Goal: Navigation & Orientation: Find specific page/section

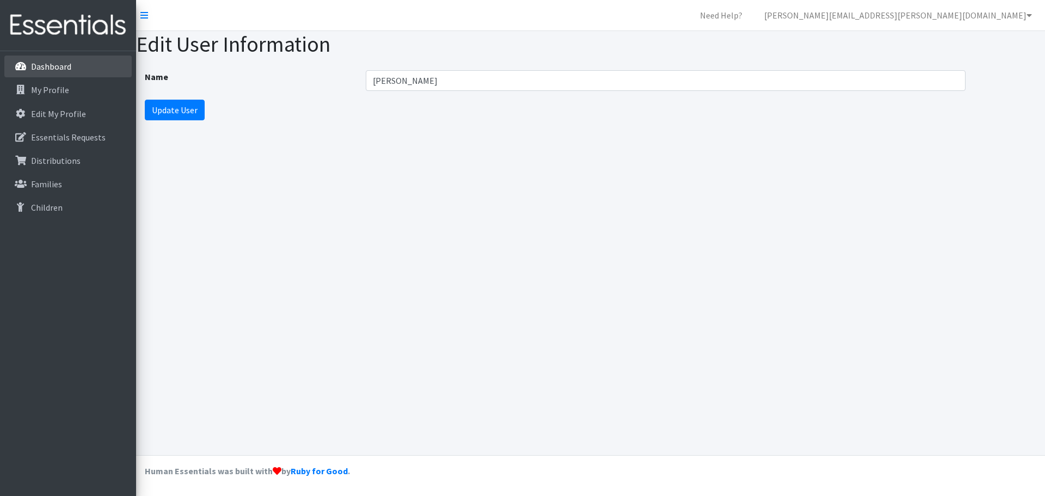
click at [84, 61] on link "Dashboard" at bounding box center [67, 67] width 127 height 22
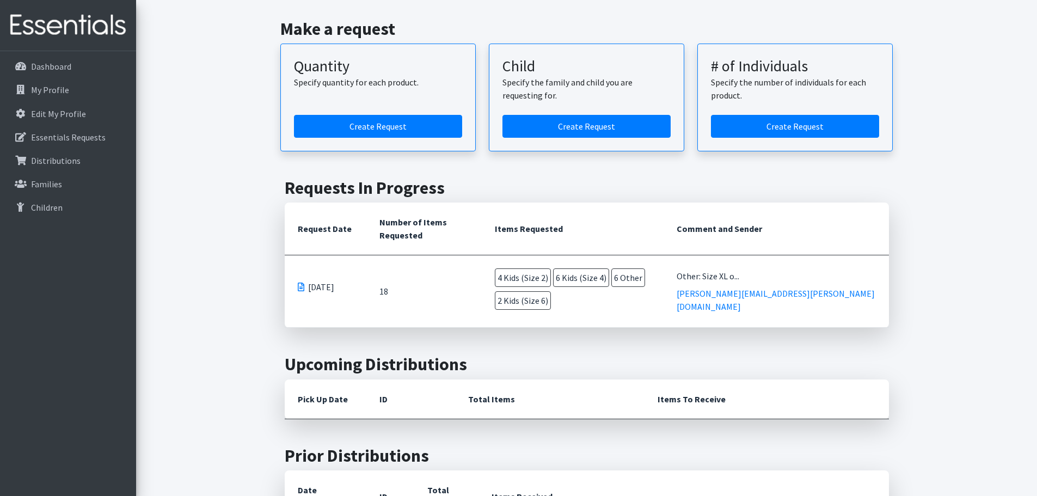
scroll to position [109, 0]
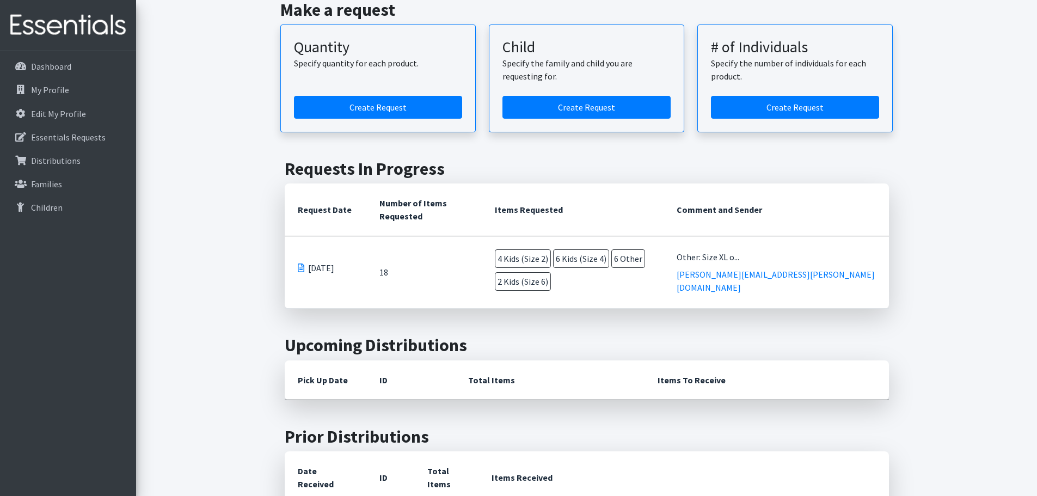
click at [301, 270] on span at bounding box center [301, 267] width 7 height 9
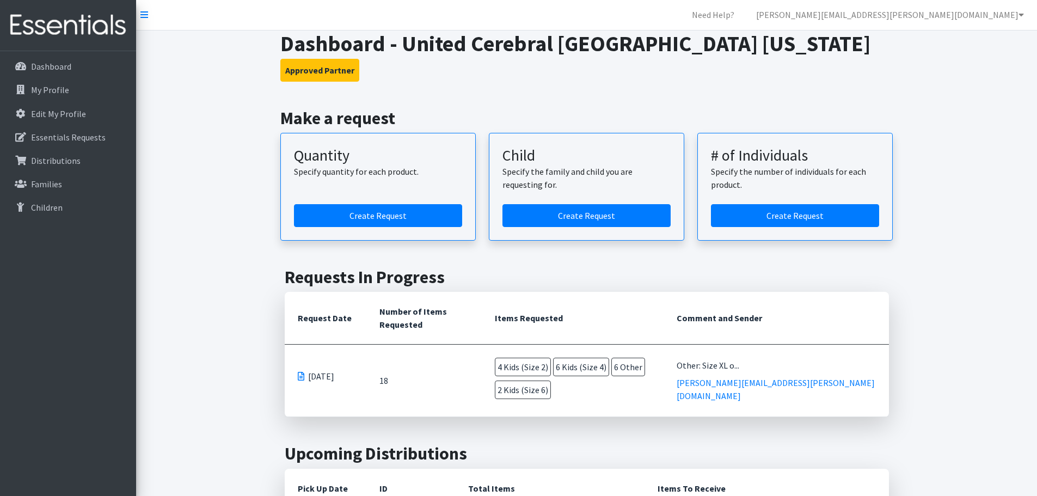
scroll to position [0, 0]
click at [51, 158] on p "Distributions" at bounding box center [56, 160] width 50 height 11
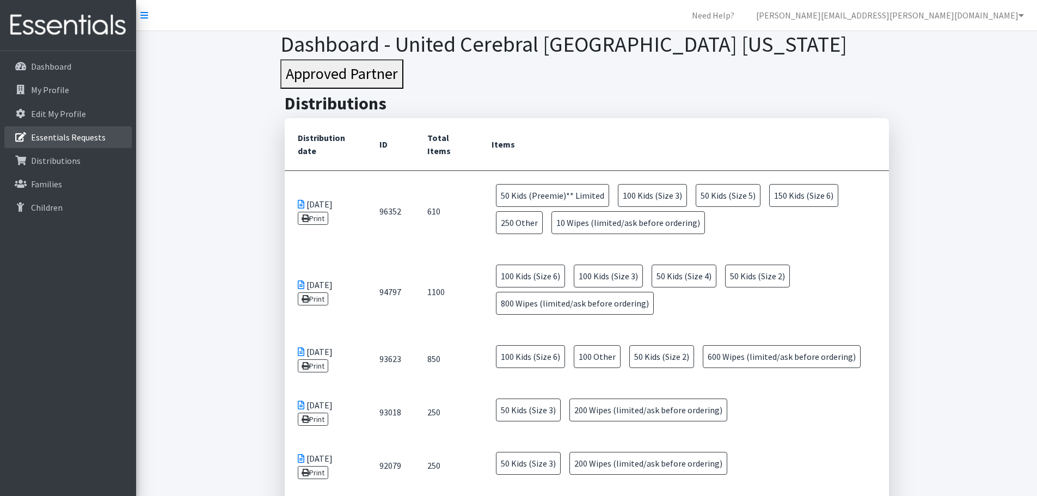
click at [55, 140] on p "Essentials Requests" at bounding box center [68, 137] width 75 height 11
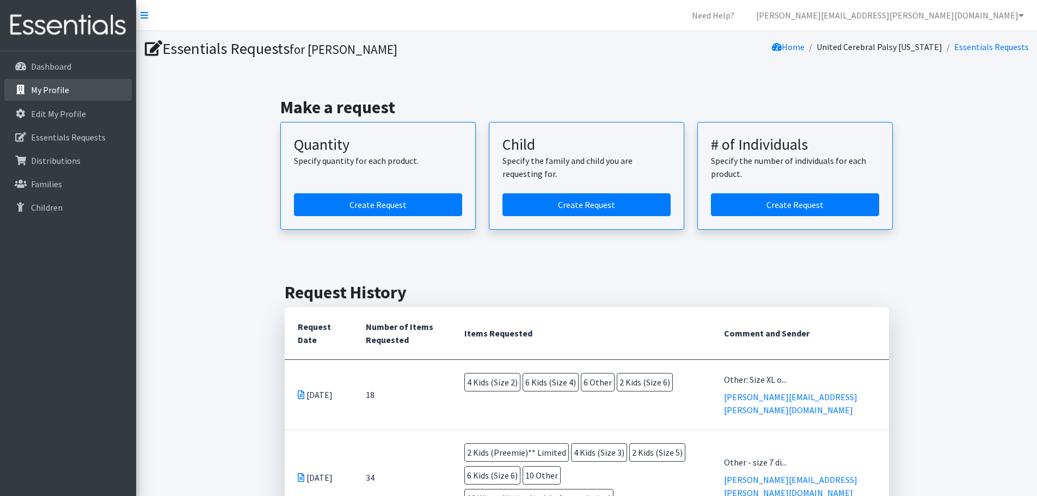
click at [60, 89] on p "My Profile" at bounding box center [50, 89] width 38 height 11
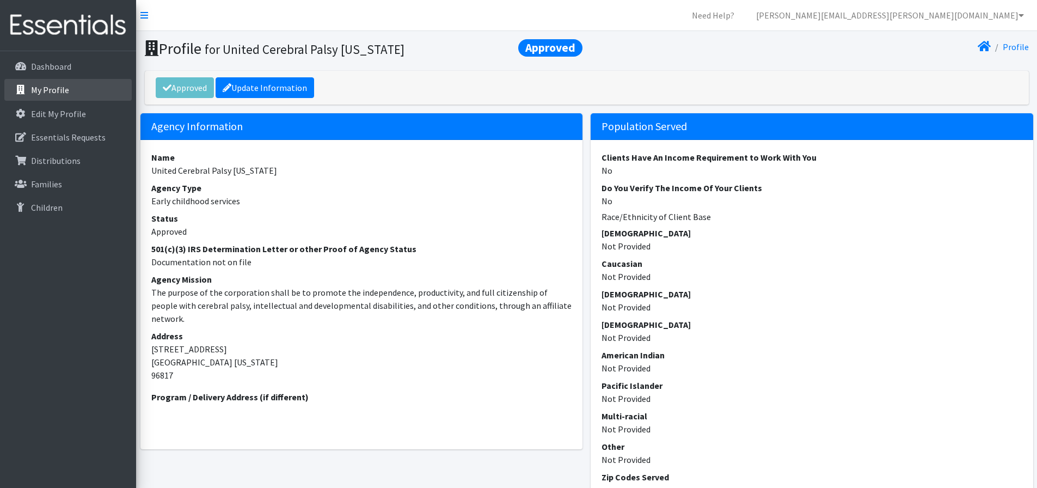
click at [52, 87] on p "My Profile" at bounding box center [50, 89] width 38 height 11
click at [59, 68] on p "Dashboard" at bounding box center [51, 66] width 40 height 11
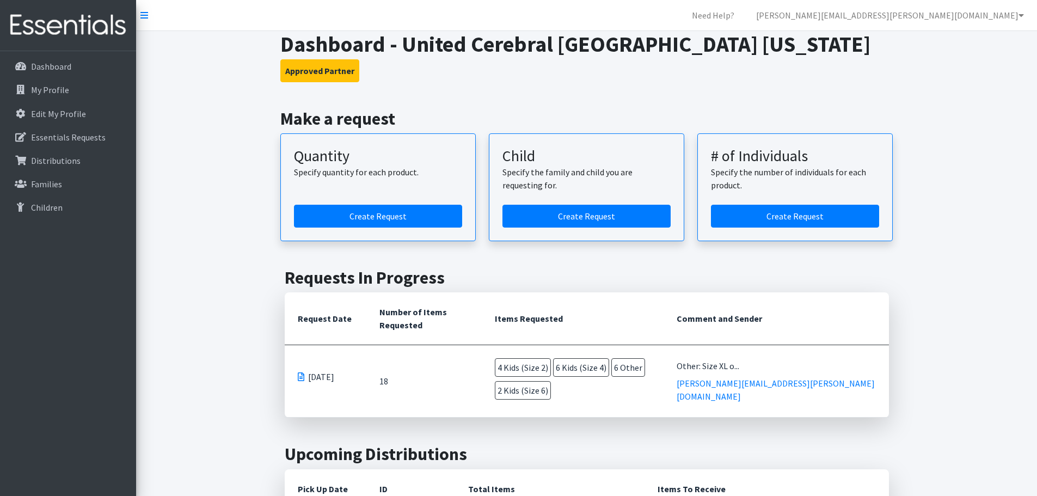
click at [148, 16] on nav "Need Help? [PERSON_NAME][EMAIL_ADDRESS][PERSON_NAME][DOMAIN_NAME] My Co-Workers…" at bounding box center [586, 15] width 901 height 31
click at [145, 16] on icon at bounding box center [144, 15] width 8 height 9
